Goal: Find specific page/section: Locate a particular part of the current website

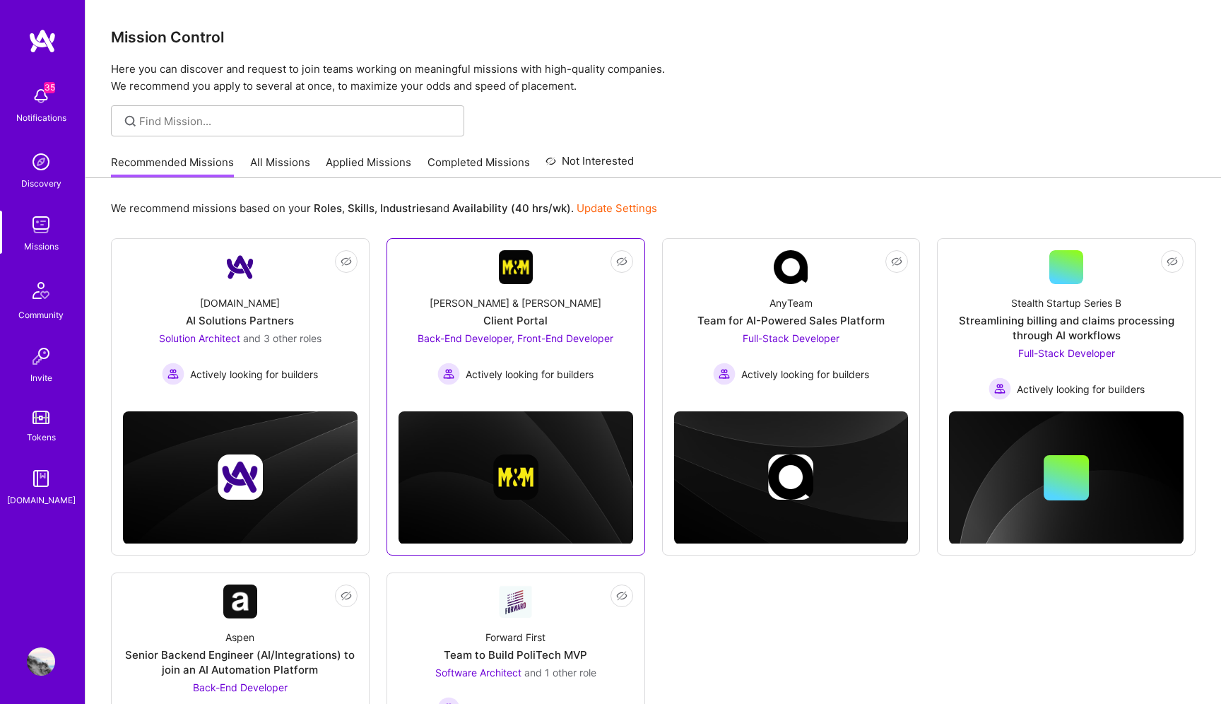
click at [563, 340] on span "Back-End Developer, Front-End Developer" at bounding box center [516, 338] width 196 height 12
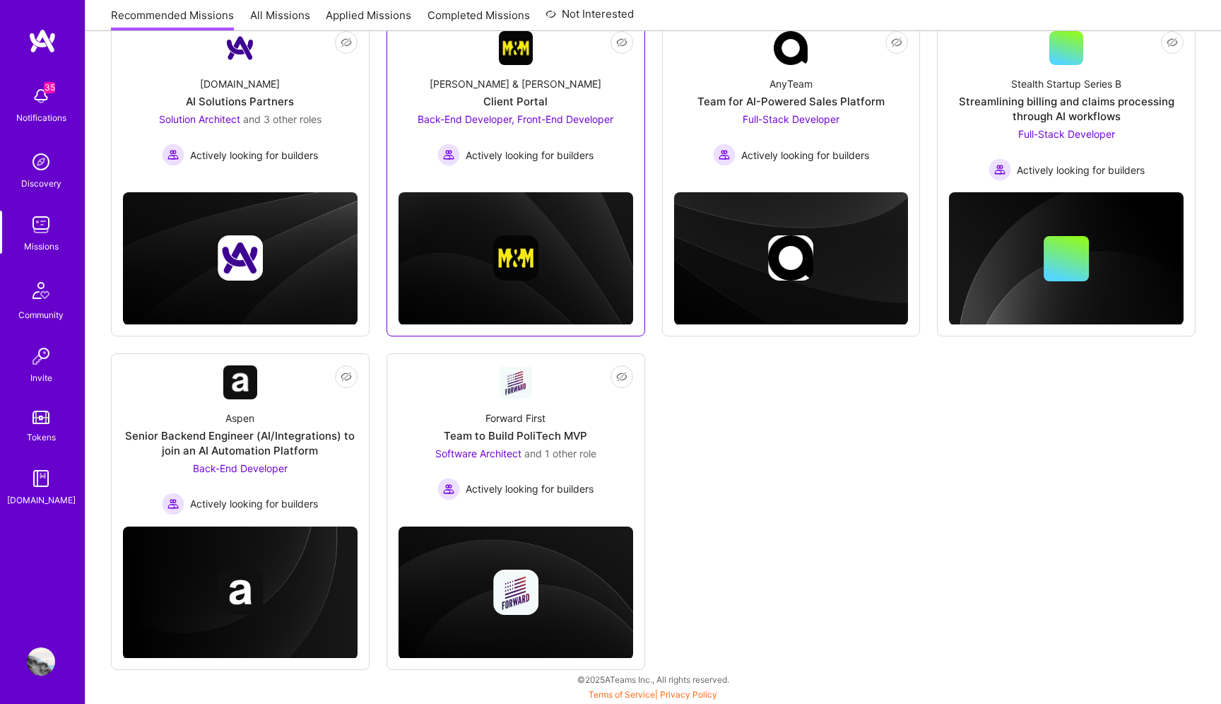
scroll to position [219, 0]
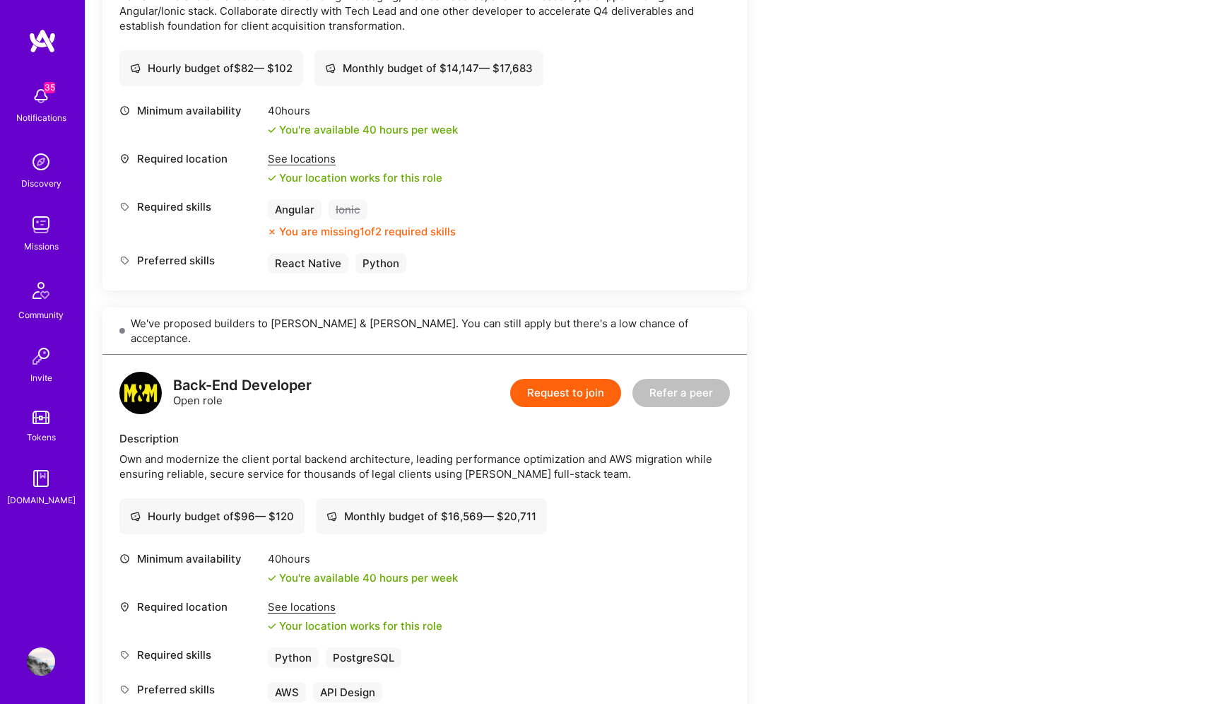
scroll to position [491, 0]
